Goal: Task Accomplishment & Management: Complete application form

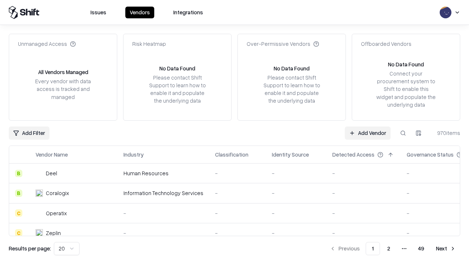
click at [368, 133] on link "Add Vendor" at bounding box center [368, 132] width 46 height 13
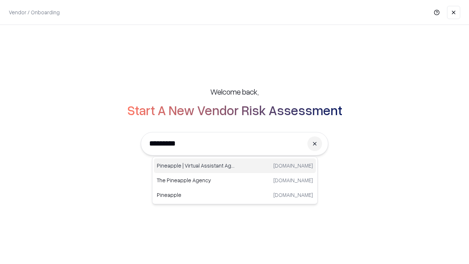
click at [235, 166] on div "Pineapple | Virtual Assistant Agency [DOMAIN_NAME]" at bounding box center [235, 165] width 162 height 15
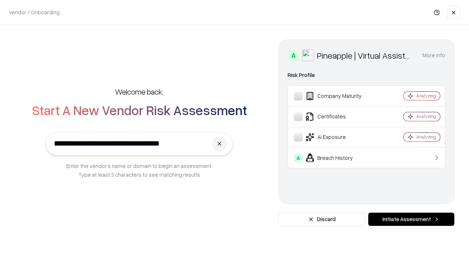
type input "**********"
click at [411, 219] on button "Initiate Assessment" at bounding box center [411, 219] width 86 height 13
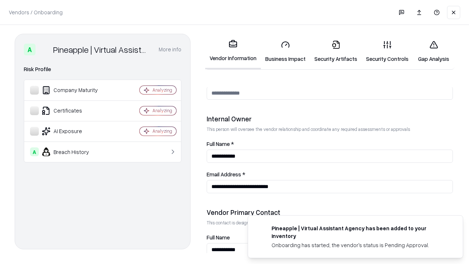
scroll to position [380, 0]
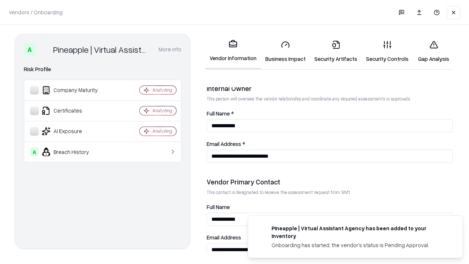
click at [286, 51] on link "Business Impact" at bounding box center [285, 51] width 49 height 34
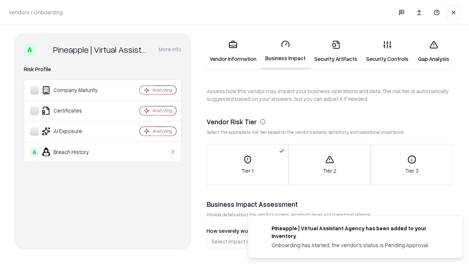
click at [434, 51] on link "Gap Analysis" at bounding box center [433, 51] width 41 height 34
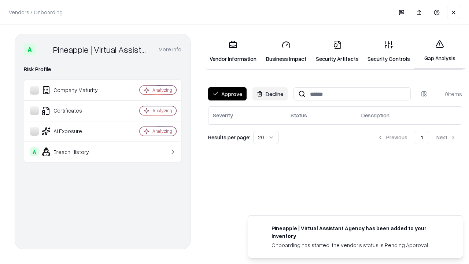
click at [227, 94] on button "Approve" at bounding box center [227, 93] width 38 height 13
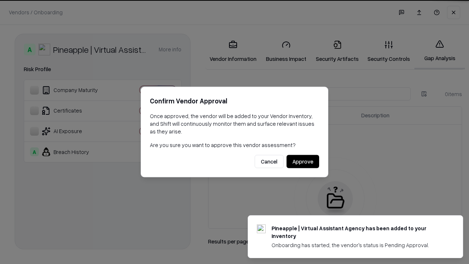
click at [303, 161] on button "Approve" at bounding box center [303, 161] width 33 height 13
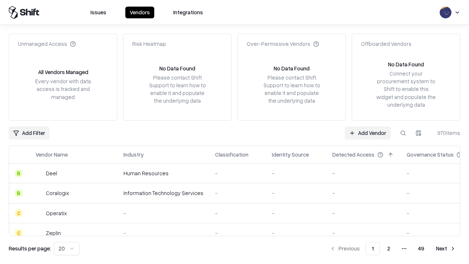
type input "**********"
click at [368, 133] on link "Add Vendor" at bounding box center [368, 132] width 46 height 13
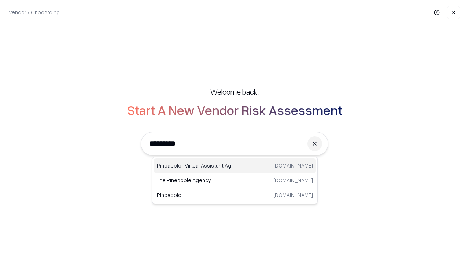
click at [235, 166] on div "Pineapple | Virtual Assistant Agency [DOMAIN_NAME]" at bounding box center [235, 165] width 162 height 15
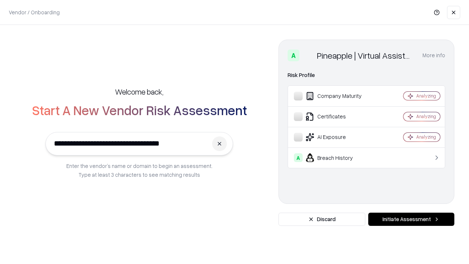
type input "**********"
click at [411, 219] on button "Initiate Assessment" at bounding box center [411, 219] width 86 height 13
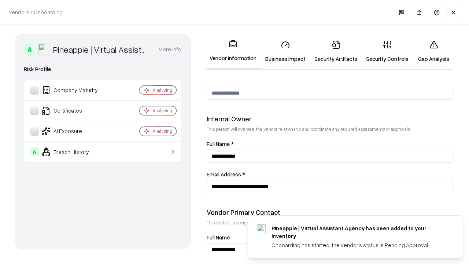
scroll to position [380, 0]
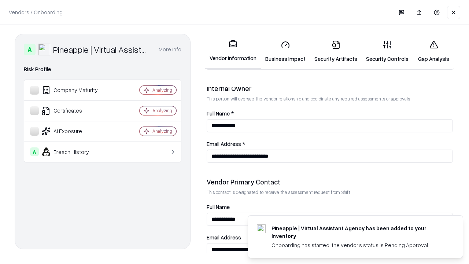
click at [434, 51] on link "Gap Analysis" at bounding box center [433, 51] width 41 height 34
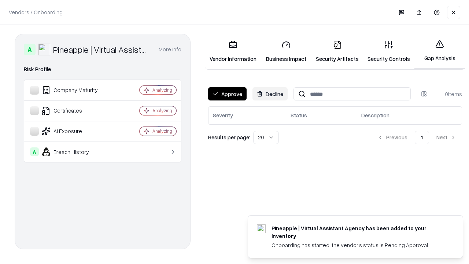
click at [227, 94] on button "Approve" at bounding box center [227, 93] width 38 height 13
